Goal: Task Accomplishment & Management: Complete application form

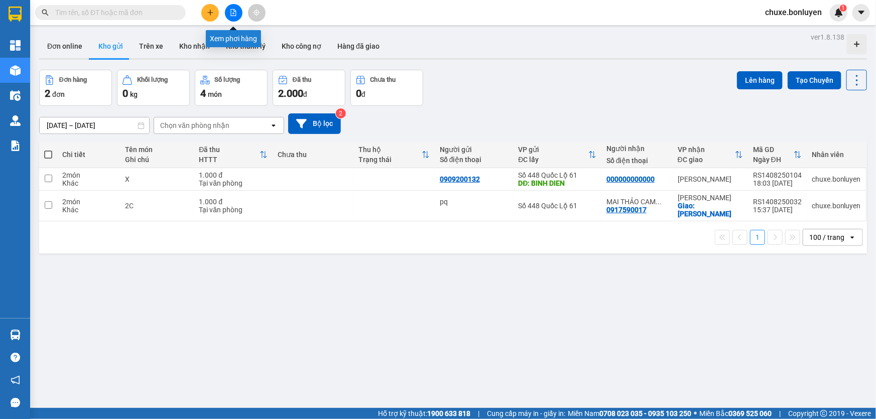
click at [236, 15] on icon "file-add" at bounding box center [233, 12] width 7 height 7
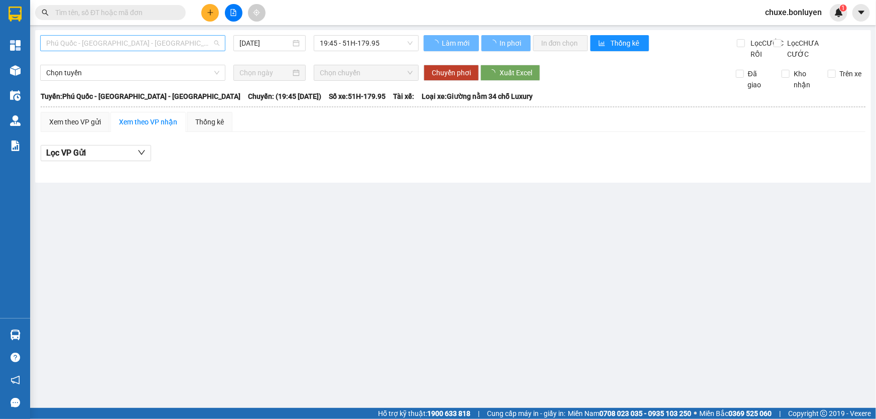
click at [97, 43] on span "Phú Quốc - Sài Gòn - Bình Phước" at bounding box center [132, 43] width 173 height 15
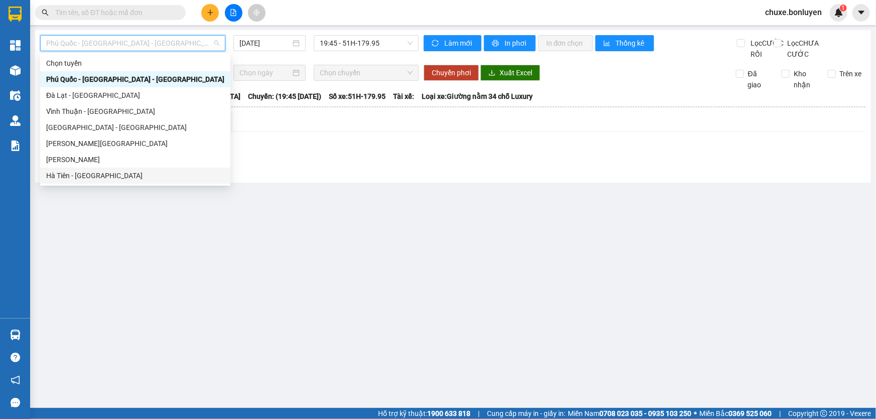
click at [103, 170] on div "Hà Tiên - Đà Nẵng" at bounding box center [135, 175] width 178 height 11
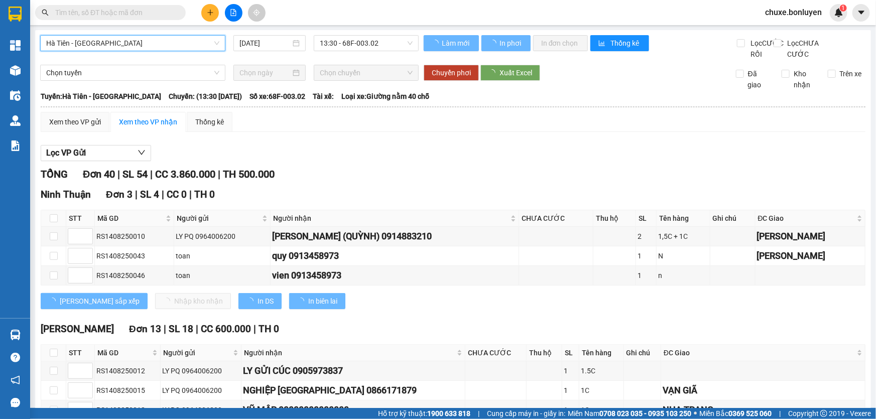
click at [123, 43] on span "Hà Tiên - Đà Nẵng" at bounding box center [132, 43] width 173 height 15
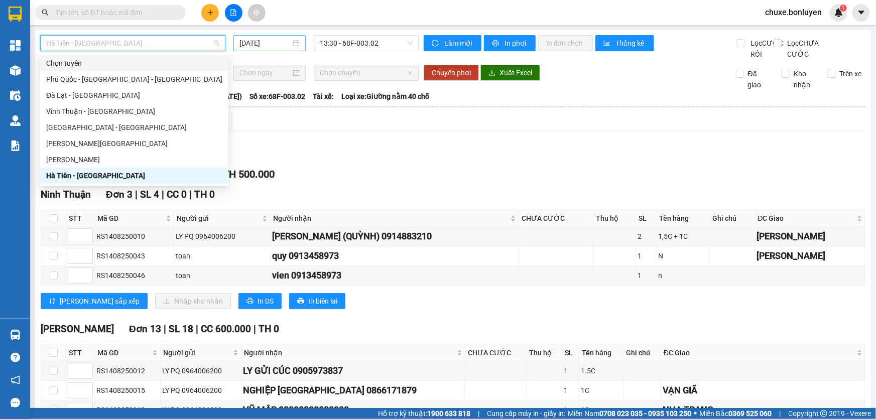
click at [286, 45] on input "14/08/2025" at bounding box center [264, 43] width 51 height 11
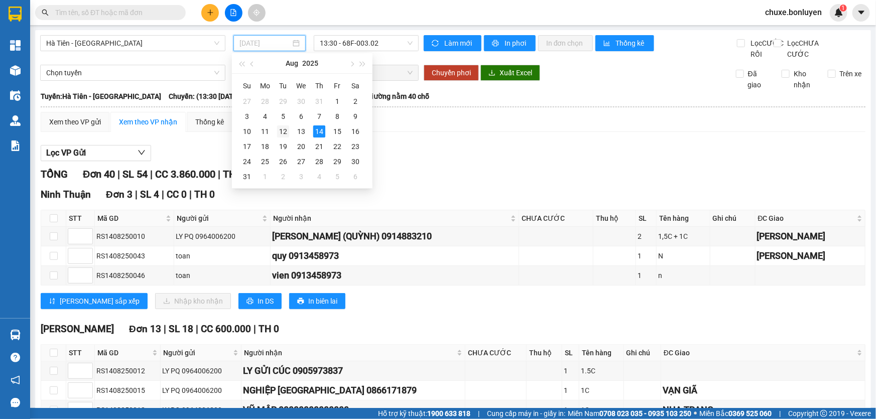
click at [281, 132] on div "12" at bounding box center [283, 131] width 12 height 12
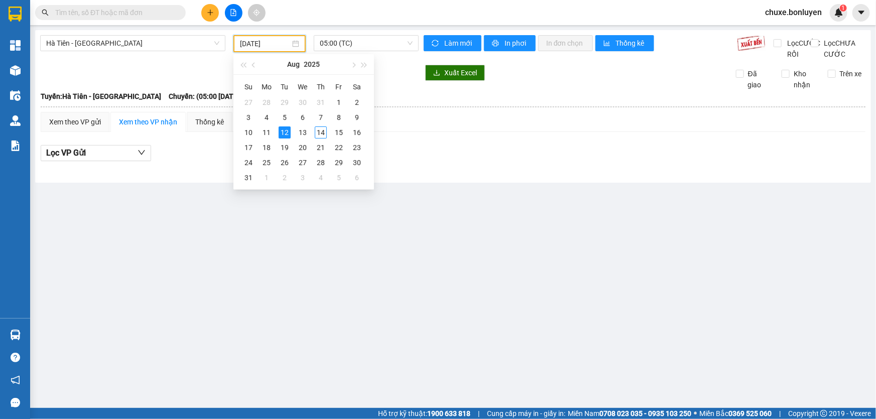
click at [281, 40] on input "12/08/2025" at bounding box center [265, 43] width 50 height 11
click at [248, 135] on div "10" at bounding box center [248, 132] width 12 height 12
type input "10/08/2025"
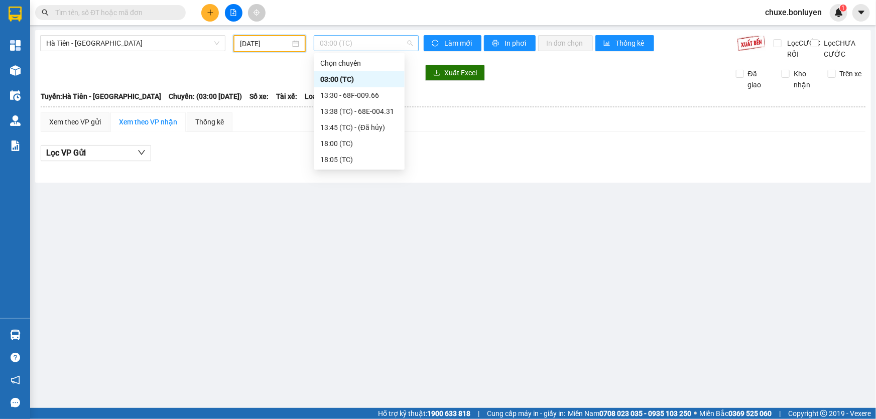
click at [379, 41] on span "03:00 (TC)" at bounding box center [366, 43] width 93 height 15
click at [333, 157] on div "18:05 (TC)" at bounding box center [359, 159] width 78 height 11
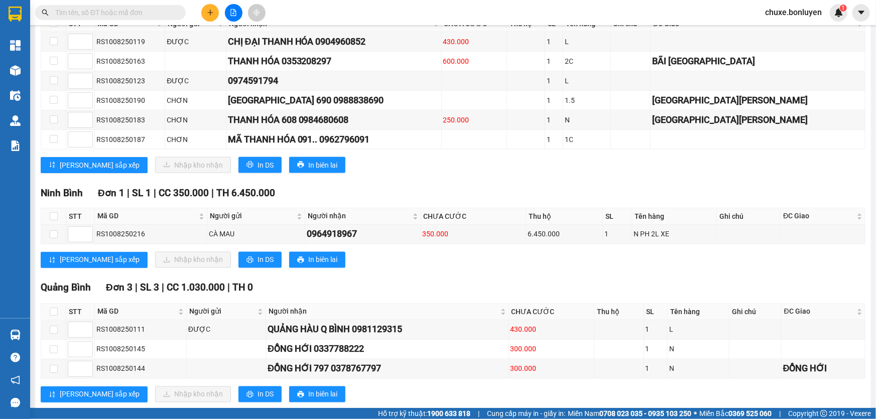
scroll to position [707, 0]
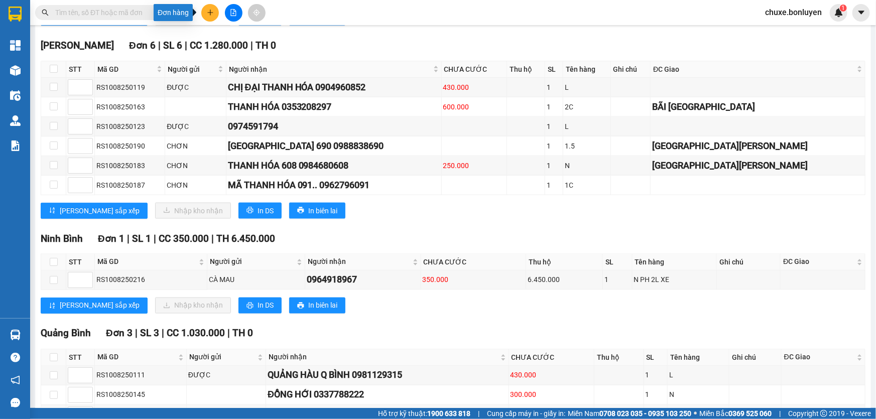
click at [215, 10] on button at bounding box center [210, 13] width 18 height 18
click at [251, 40] on div "Tạo đơn hàng" at bounding box center [250, 37] width 44 height 11
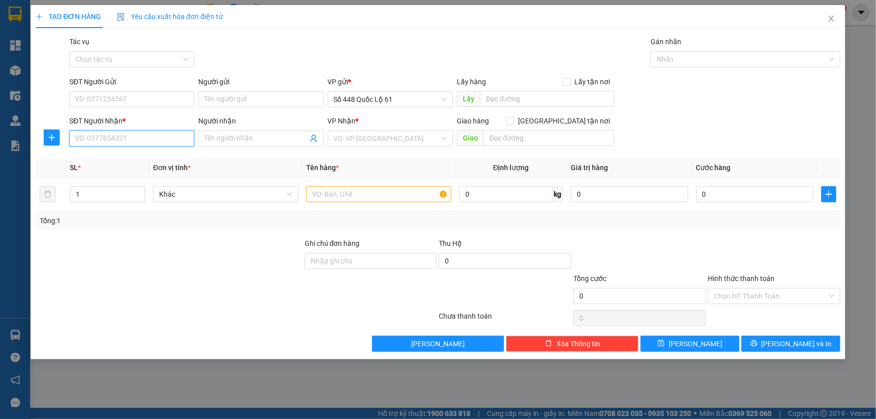
click at [144, 138] on input "SĐT Người Nhận *" at bounding box center [131, 138] width 125 height 16
type input "0941603517"
click at [352, 140] on input "search" at bounding box center [387, 138] width 106 height 15
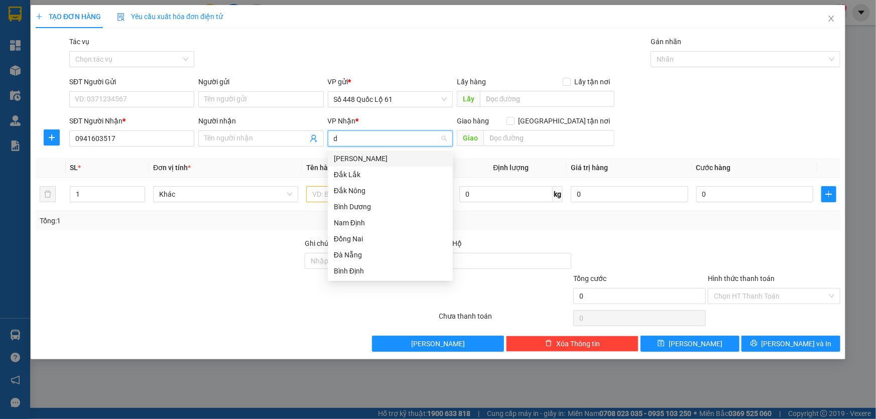
type input "da"
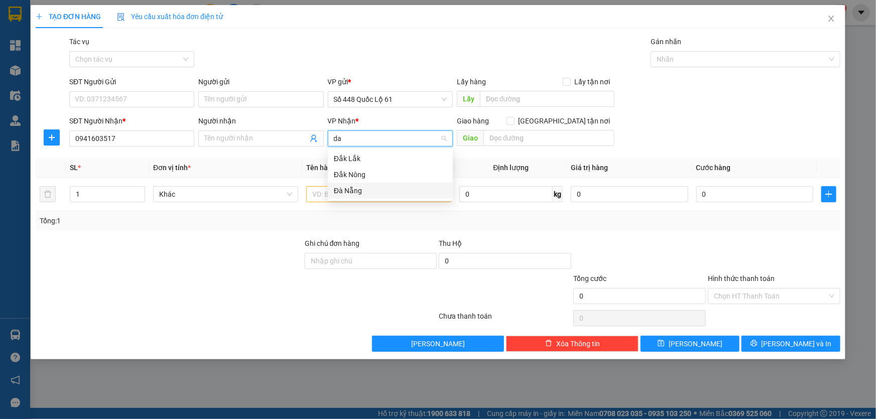
click at [359, 191] on div "Đà Nẵng" at bounding box center [390, 190] width 113 height 11
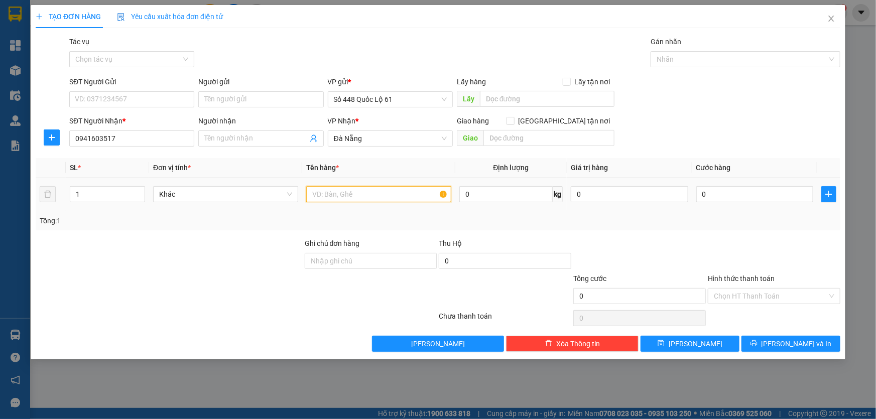
click at [331, 199] on input "text" at bounding box center [378, 194] width 145 height 16
type input "xe"
click at [711, 196] on input "0" at bounding box center [754, 194] width 117 height 16
type input "1"
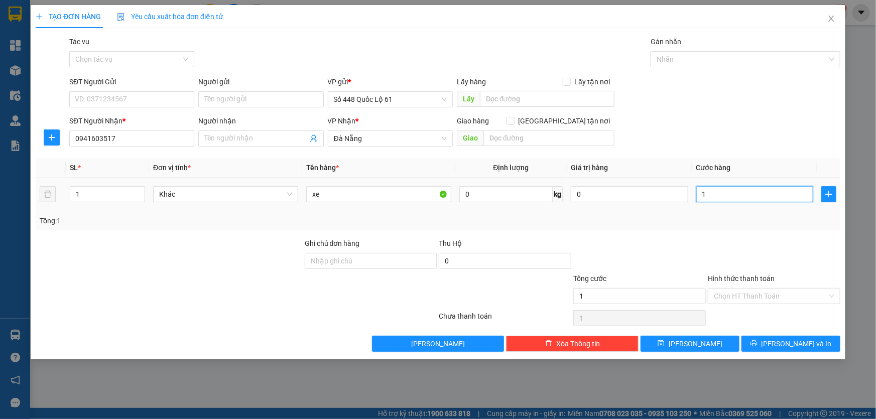
type input "1"
type input "1.000"
click at [739, 296] on input "Hình thức thanh toán" at bounding box center [770, 296] width 113 height 15
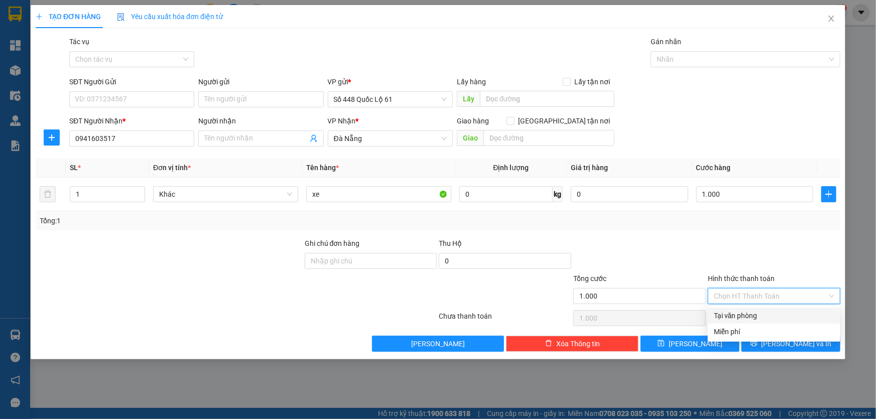
click at [730, 312] on div "Tại văn phòng" at bounding box center [774, 315] width 120 height 11
type input "0"
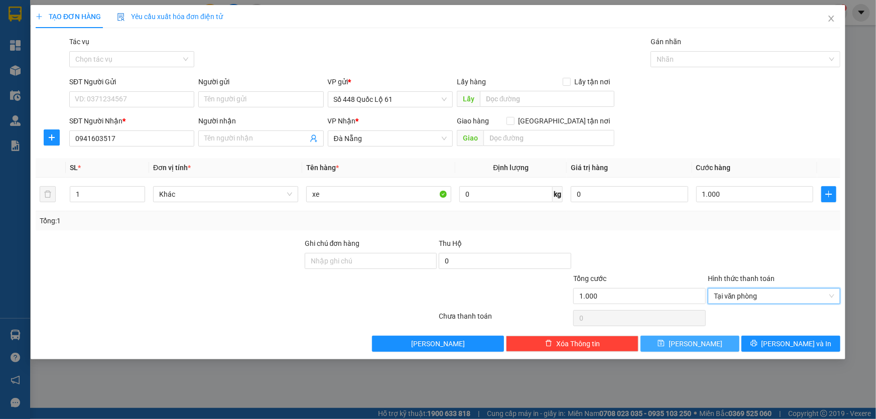
click at [713, 338] on button "[PERSON_NAME]" at bounding box center [689, 344] width 99 height 16
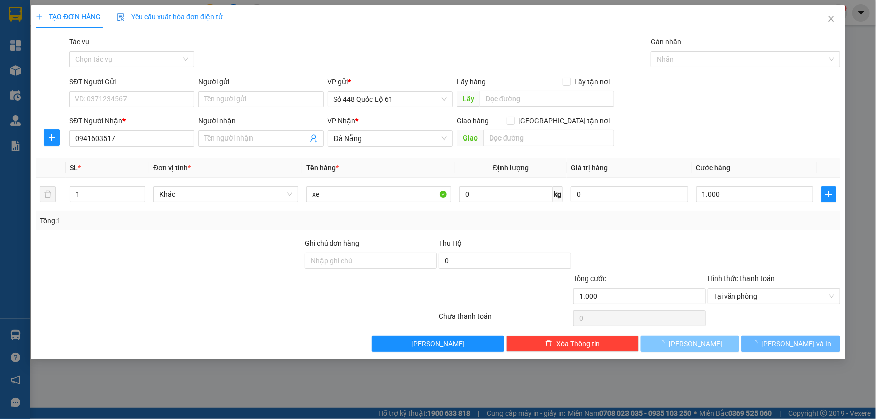
type input "0"
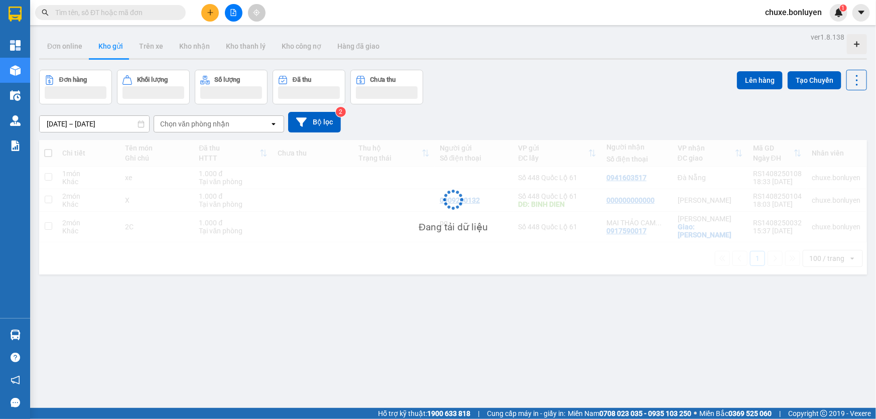
click at [111, 12] on input "text" at bounding box center [114, 12] width 118 height 11
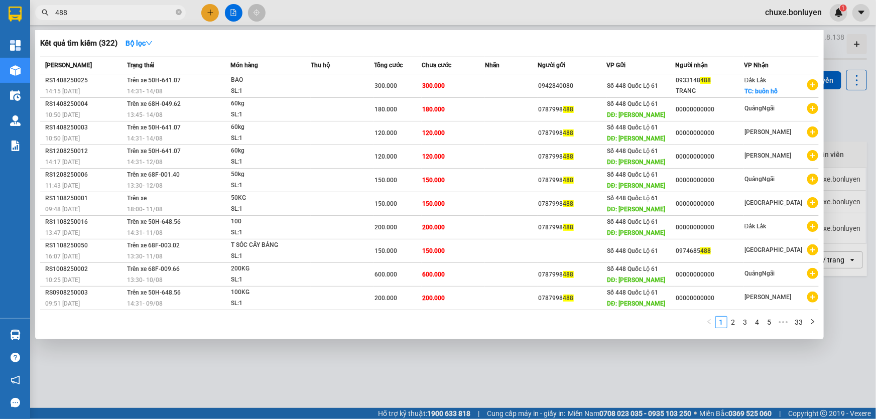
click at [148, 12] on input "488" at bounding box center [114, 12] width 118 height 11
type input "4"
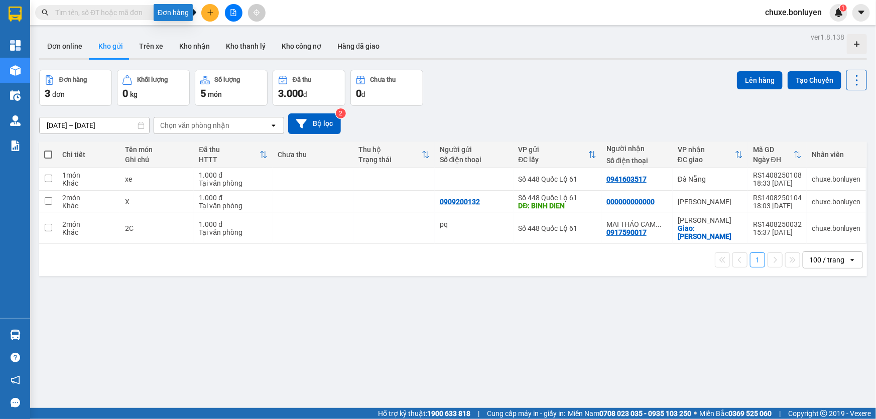
click at [202, 9] on button at bounding box center [210, 13] width 18 height 18
click at [228, 35] on div "Tạo đơn hàng" at bounding box center [250, 37] width 44 height 11
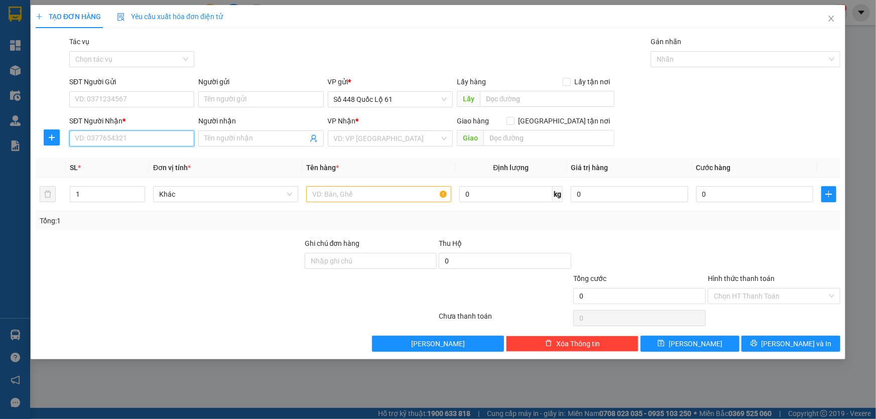
click at [144, 141] on input "SĐT Người Nhận *" at bounding box center [131, 138] width 125 height 16
